Goal: Check status

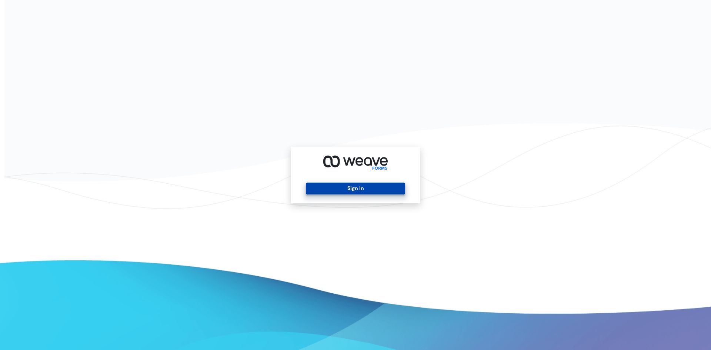
click at [350, 190] on button "Sign In" at bounding box center [355, 189] width 99 height 12
